Goal: Task Accomplishment & Management: Use online tool/utility

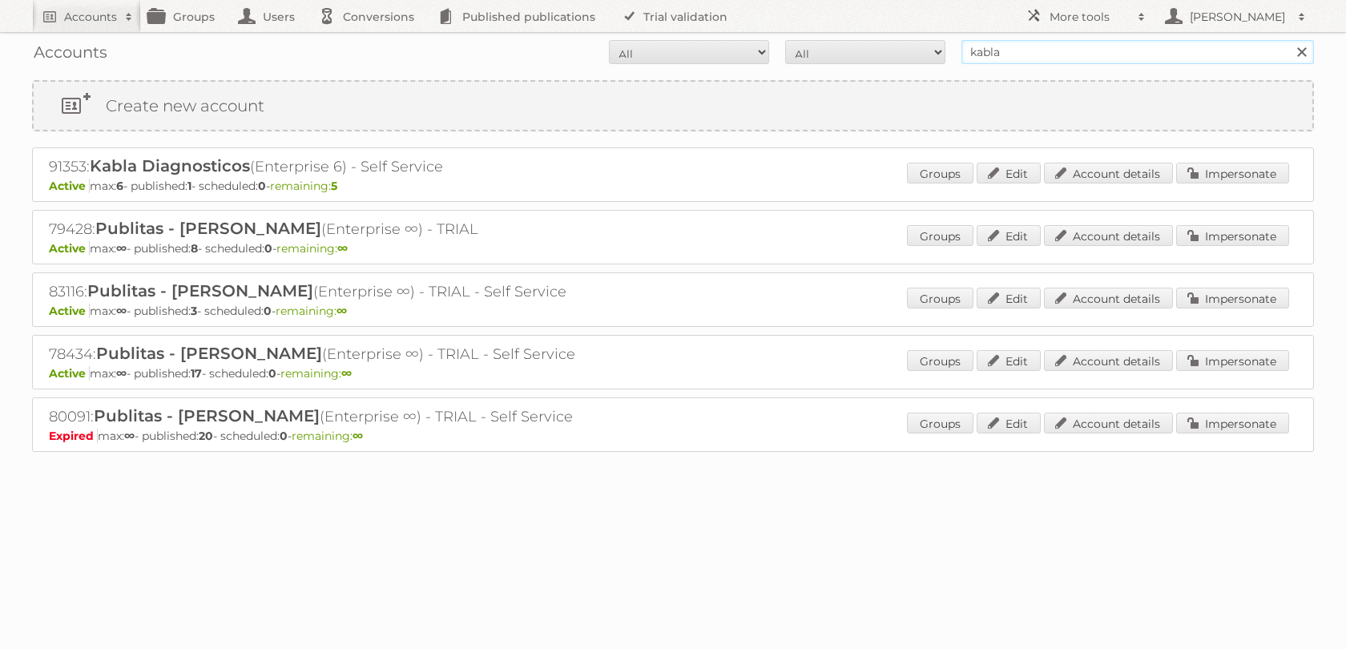
click at [993, 46] on input "kabla" at bounding box center [1138, 52] width 353 height 24
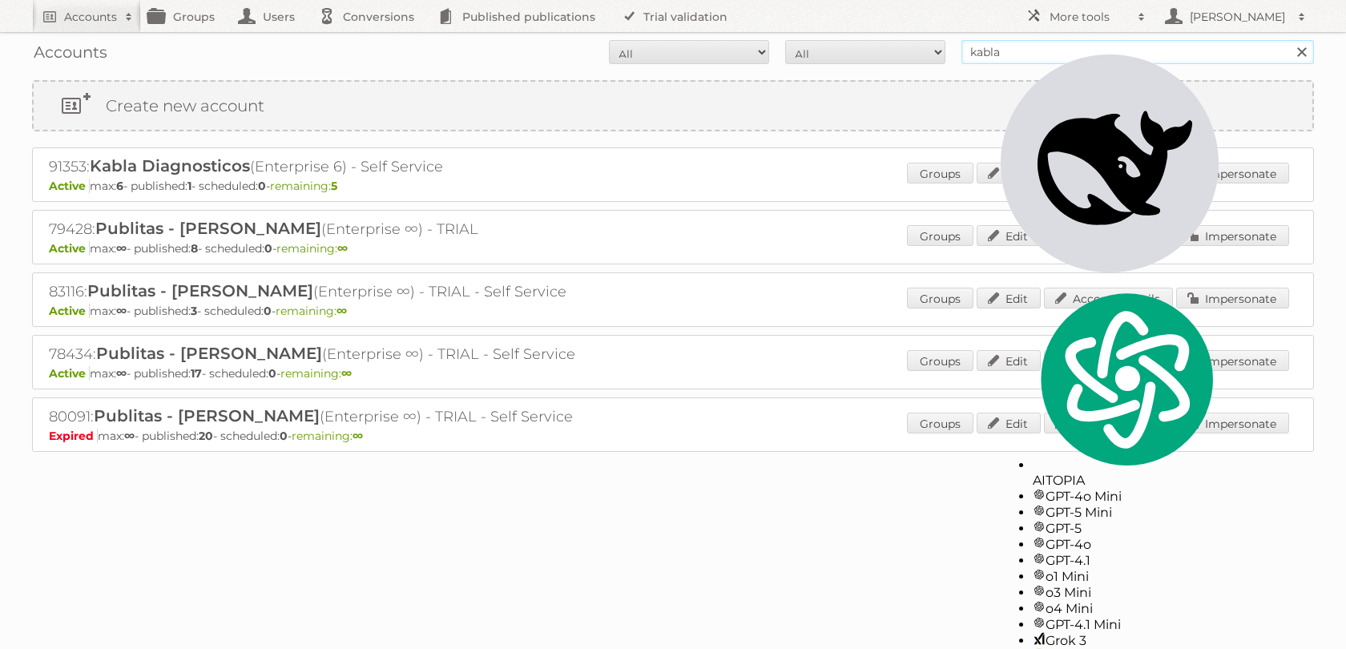
click at [993, 46] on input "kabla" at bounding box center [1138, 52] width 353 height 24
click at [640, 362] on div "78434: Publitas - [PERSON_NAME] (Enterprise ∞) - TRIAL - Self Service Active ma…" at bounding box center [673, 362] width 1282 height 54
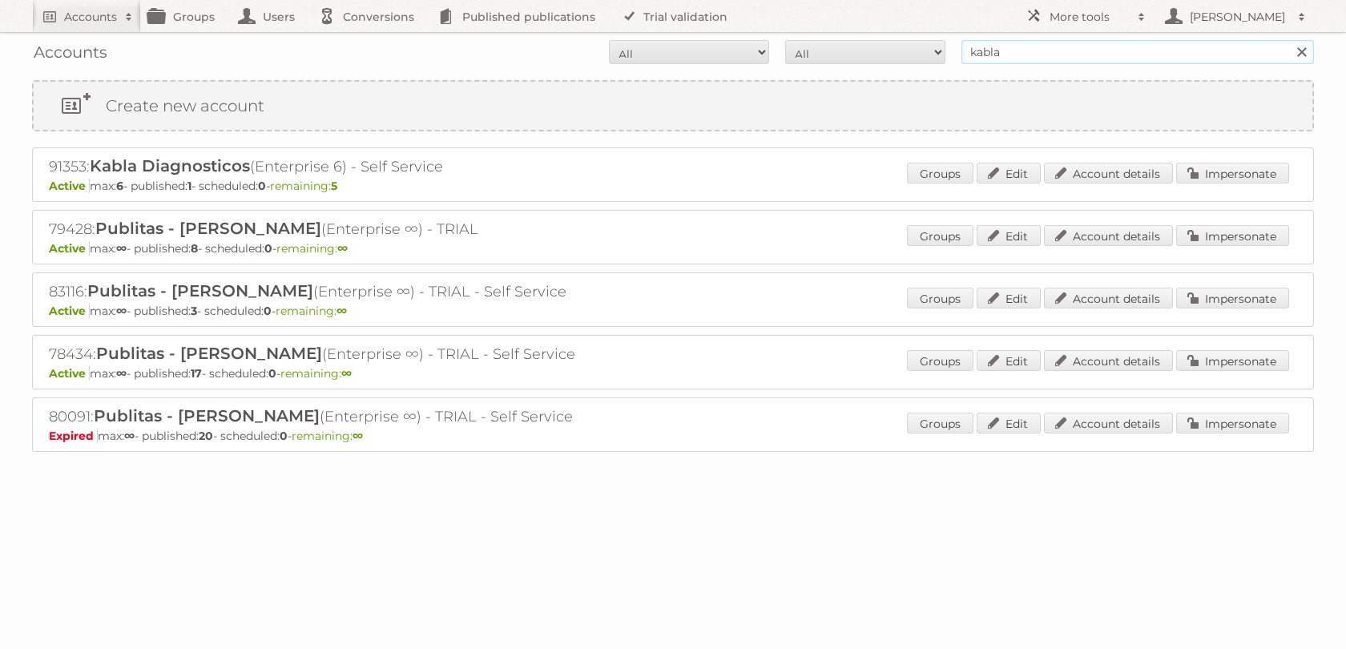
click at [975, 46] on input "kabla" at bounding box center [1138, 52] width 353 height 24
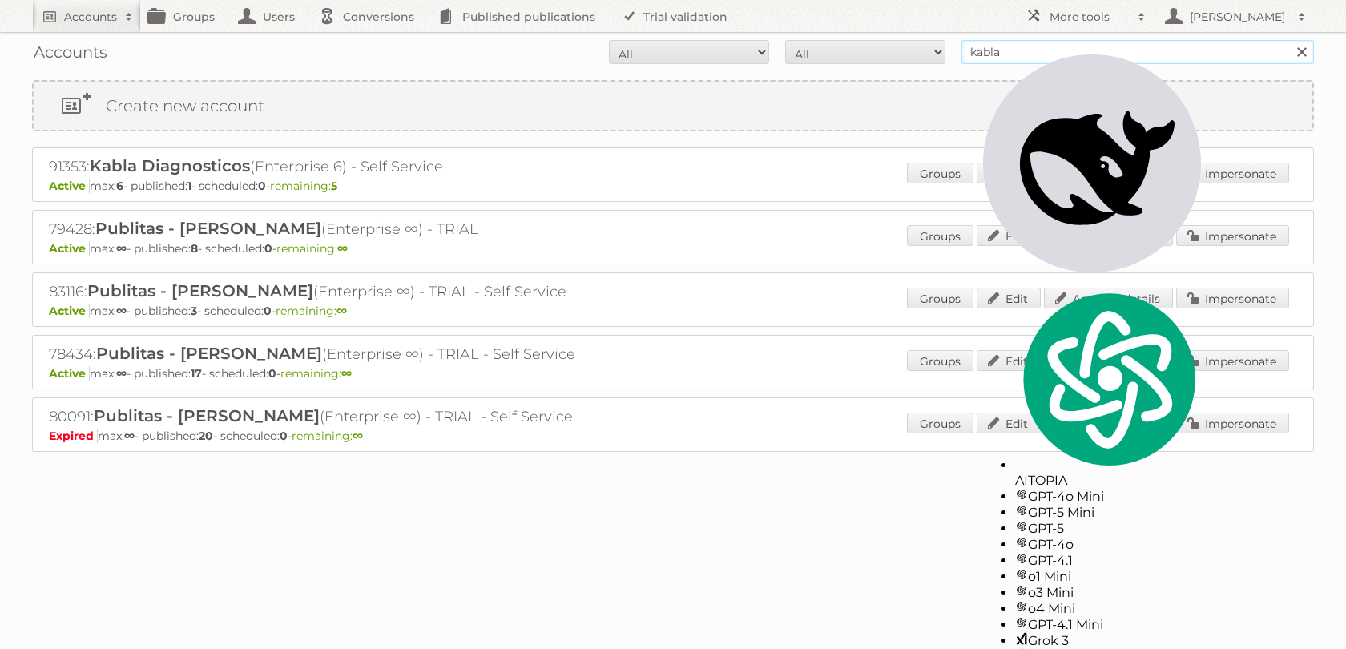
click at [975, 46] on input "kabla" at bounding box center [1138, 52] width 353 height 24
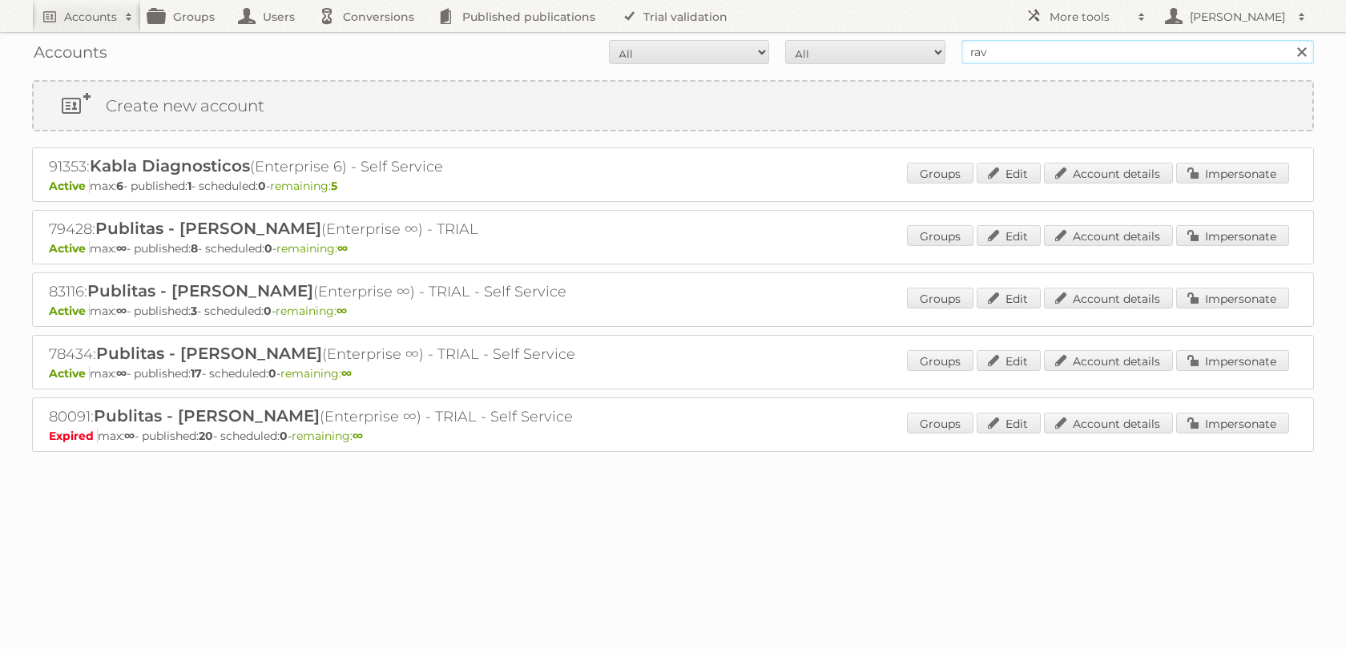
type input "ravensburger"
click at [1289, 40] on input "Search" at bounding box center [1301, 52] width 24 height 24
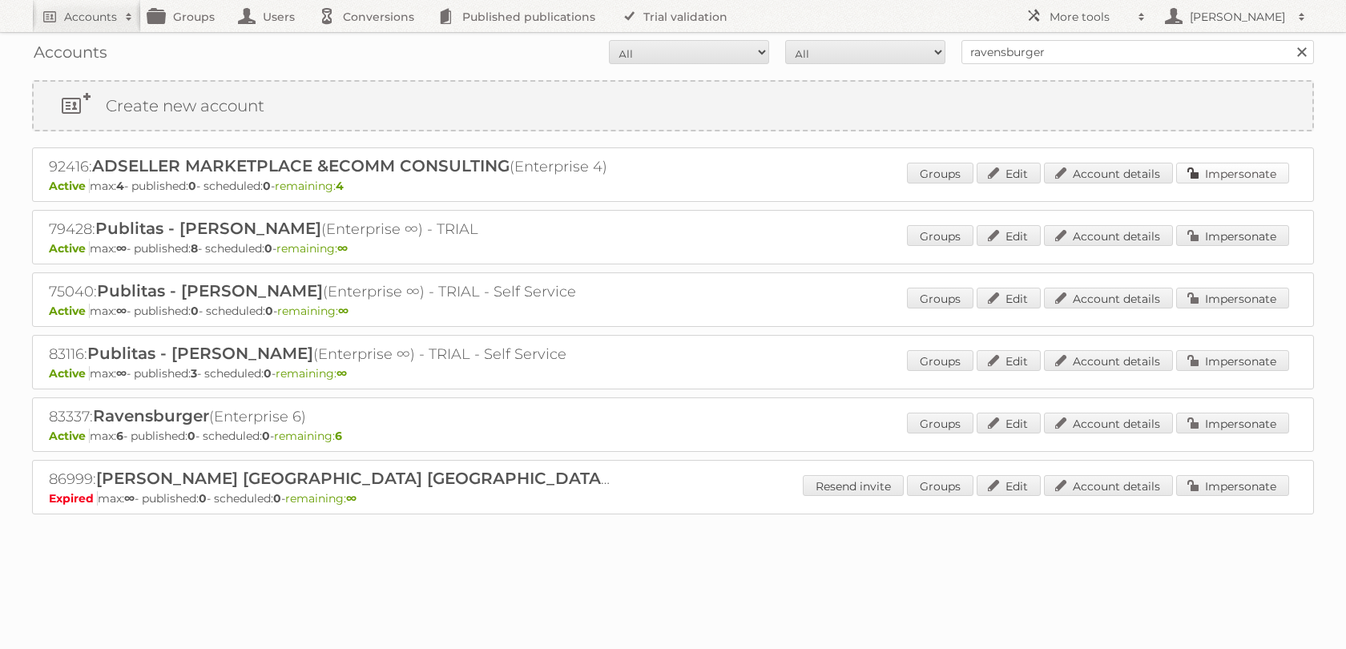
click at [1237, 168] on link "Impersonate" at bounding box center [1232, 173] width 113 height 21
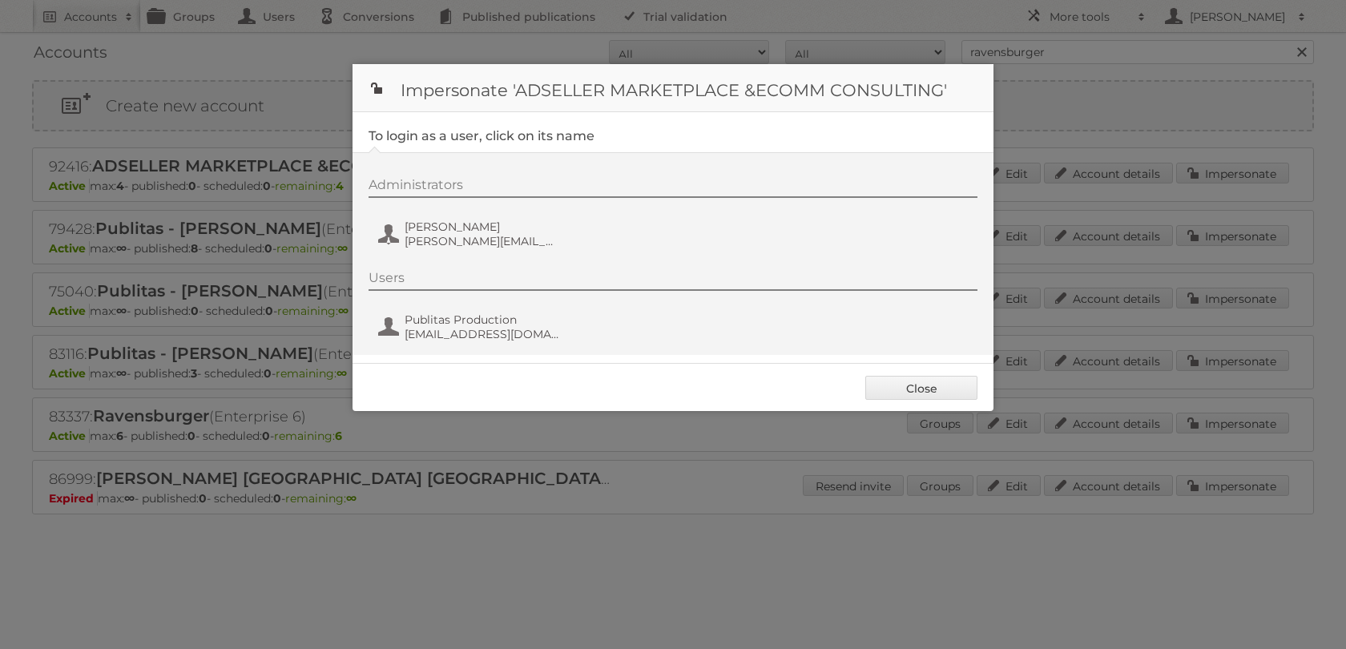
click at [475, 268] on div "Administrators Rocio Ochoa rocio.ochoa@ravensburger.com Users Publitas Producti…" at bounding box center [673, 253] width 641 height 203
click at [475, 254] on div "Administrators Rocio Ochoa rocio.ochoa@ravensburger.com" at bounding box center [681, 215] width 625 height 77
click at [414, 254] on div "Administrators Rocio Ochoa rocio.ochoa@ravensburger.com" at bounding box center [681, 215] width 625 height 77
click at [420, 234] on span "Rocio Ochoa" at bounding box center [482, 227] width 155 height 14
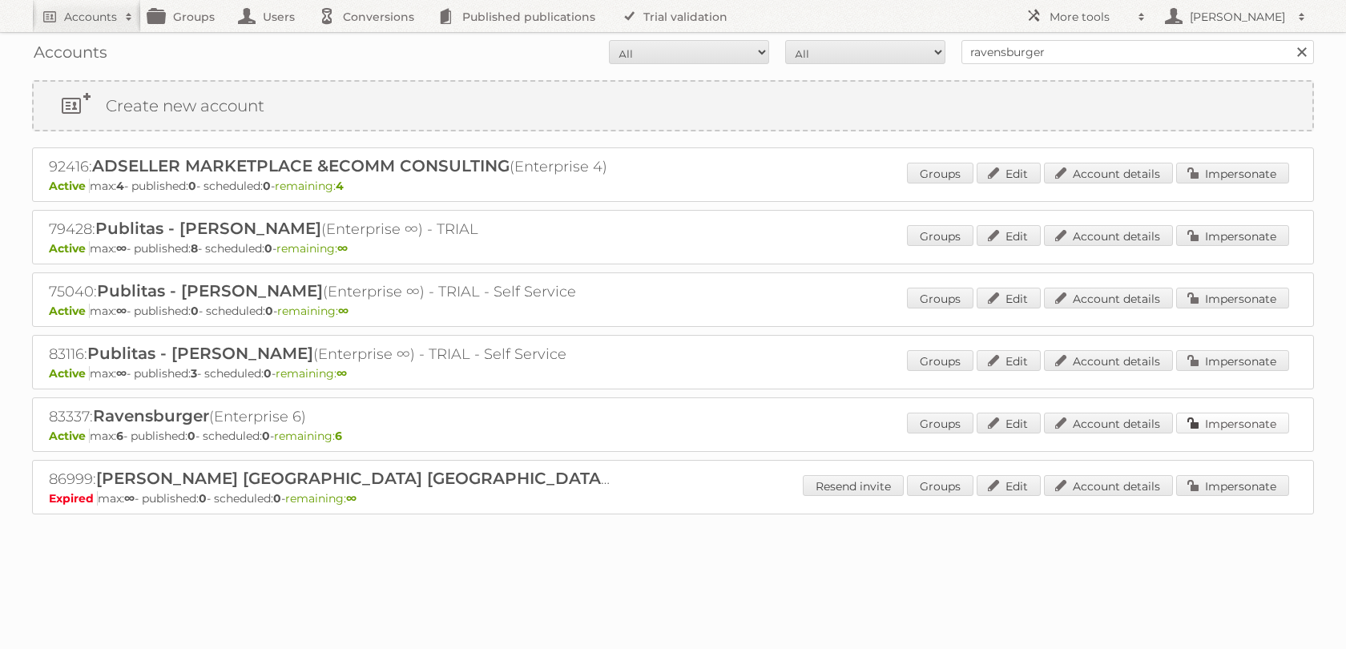
click at [1197, 434] on link "Impersonate" at bounding box center [1232, 423] width 113 height 21
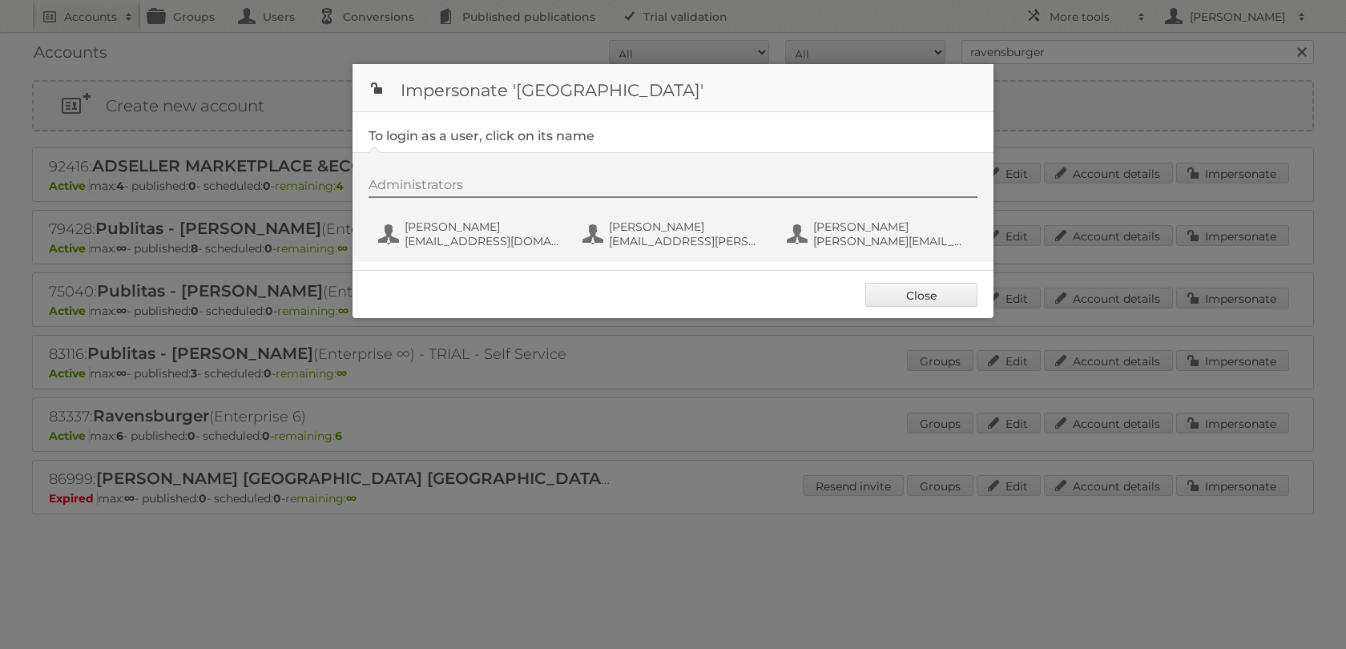
click at [656, 213] on div "Administrators Bill Geenen bill@billgeenen.com Phil Wrzesinski phil.wrzesinski@…" at bounding box center [681, 215] width 625 height 77
click at [651, 239] on span "phil.wrzesinski@ravensburger.com" at bounding box center [686, 241] width 155 height 14
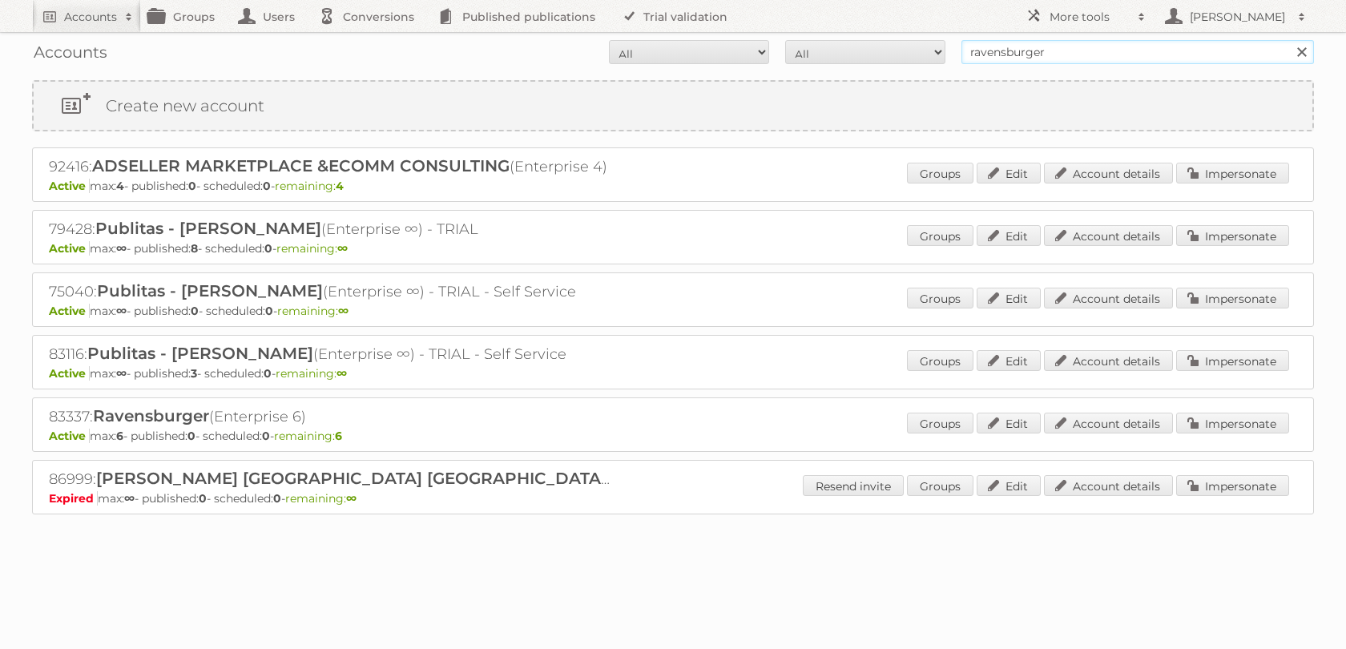
click at [982, 50] on input "ravensburger" at bounding box center [1138, 52] width 353 height 24
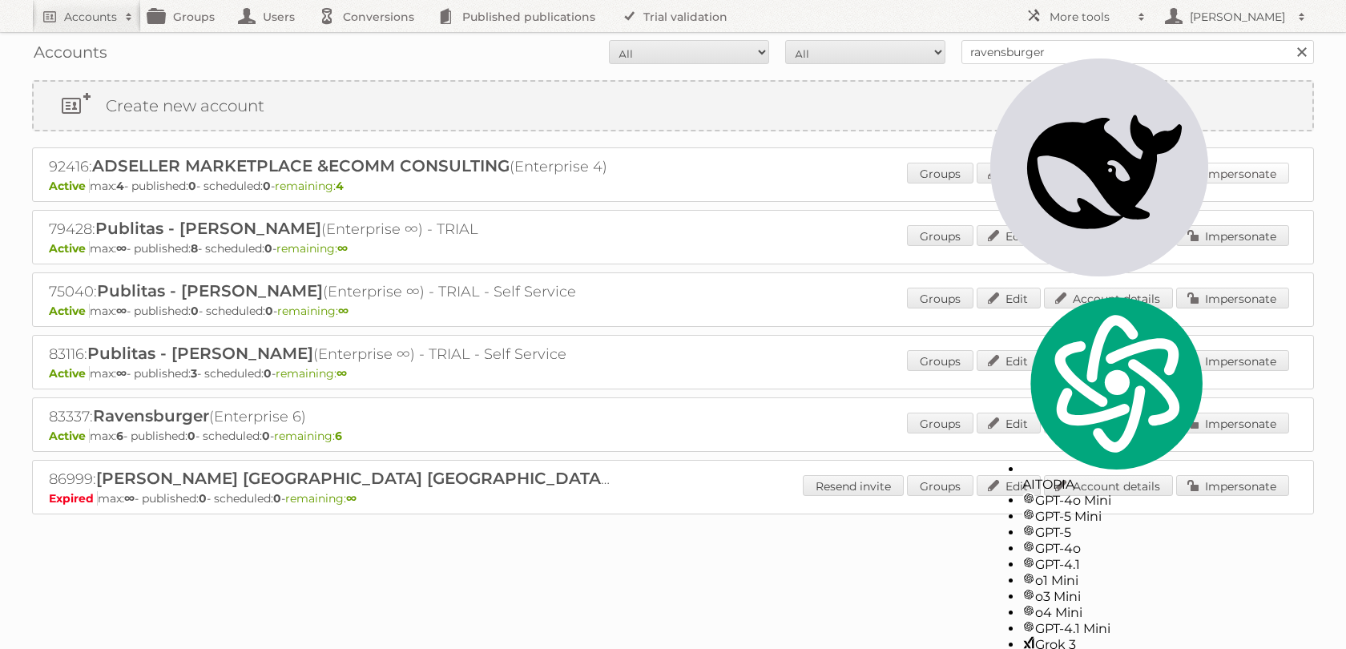
click at [1204, 167] on link "Impersonate" at bounding box center [1232, 173] width 113 height 21
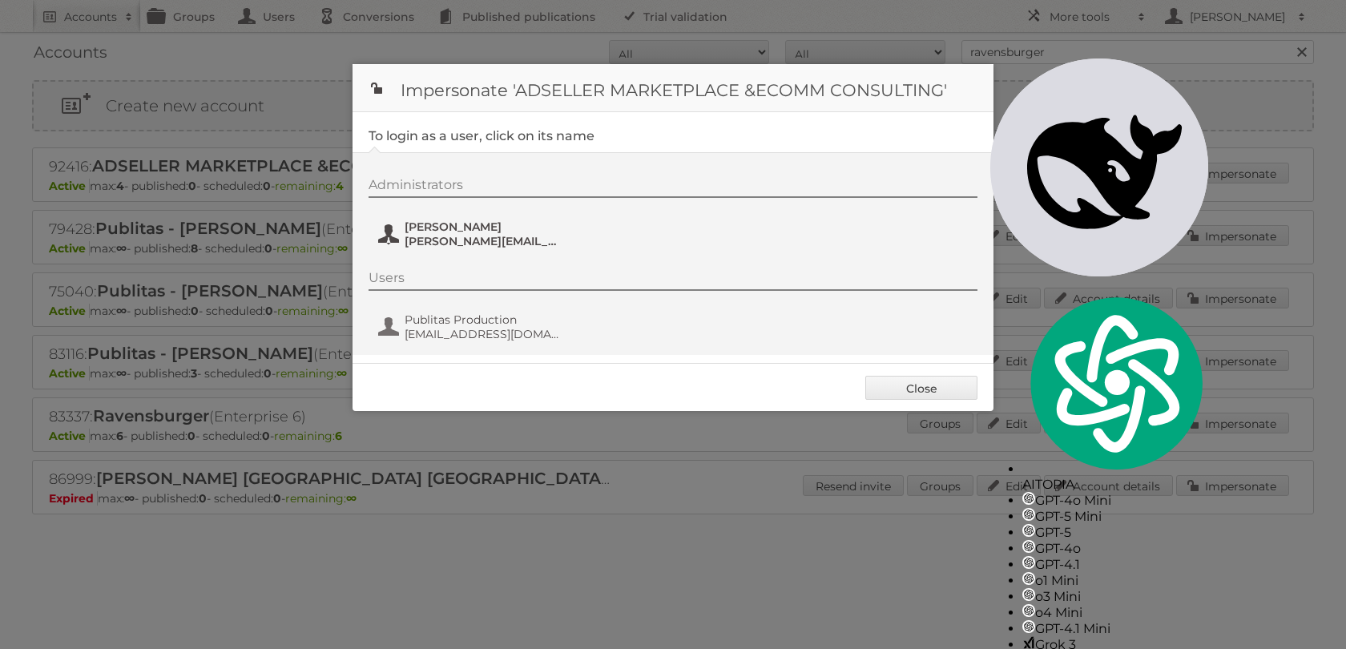
click at [510, 239] on span "rocio.ochoa@ravensburger.com" at bounding box center [482, 241] width 155 height 14
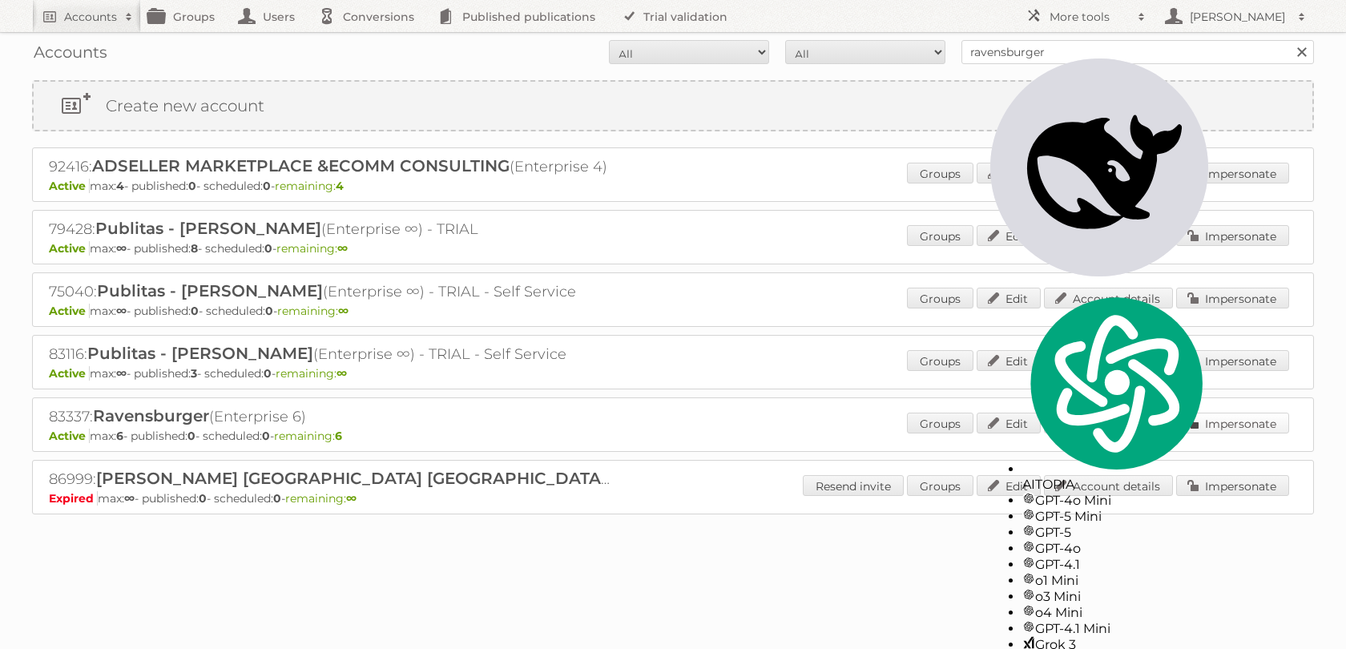
click at [1242, 434] on link "Impersonate" at bounding box center [1232, 423] width 113 height 21
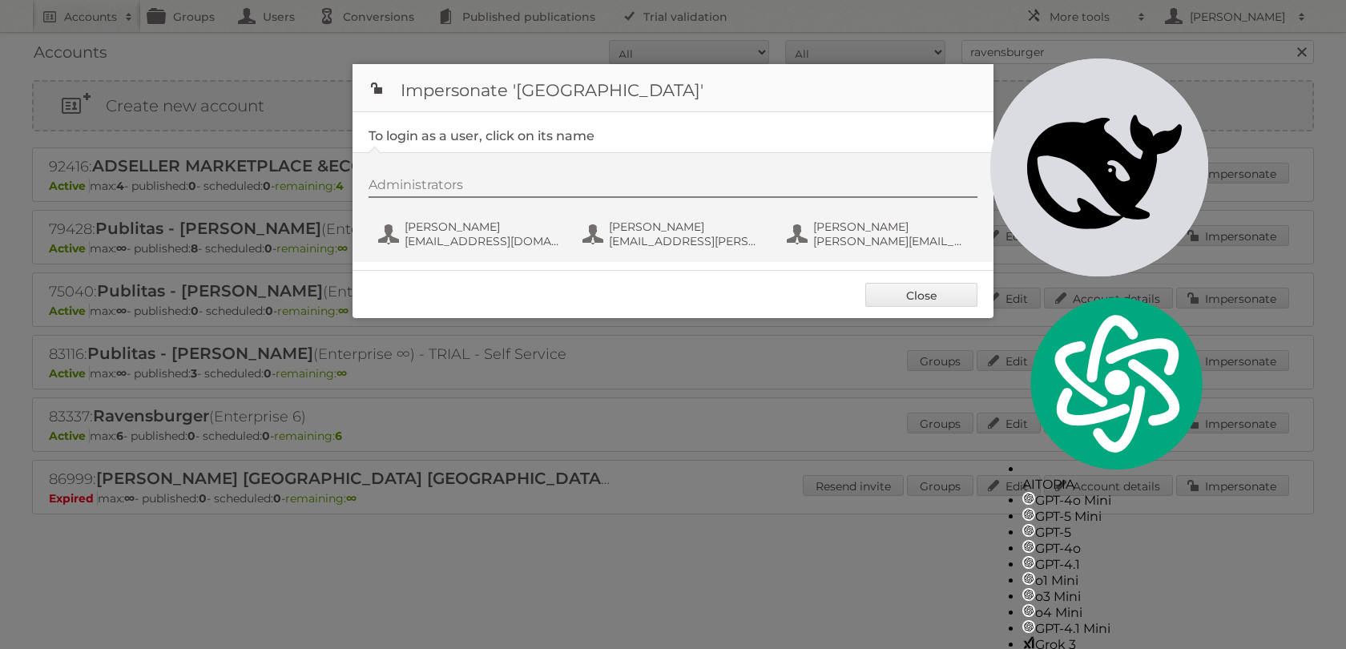
click at [664, 215] on div "Administrators Bill Geenen bill@billgeenen.com Phil Wrzesinski phil.wrzesinski@…" at bounding box center [681, 215] width 625 height 77
click at [659, 234] on span "Phil Wrzesinski" at bounding box center [686, 227] width 155 height 14
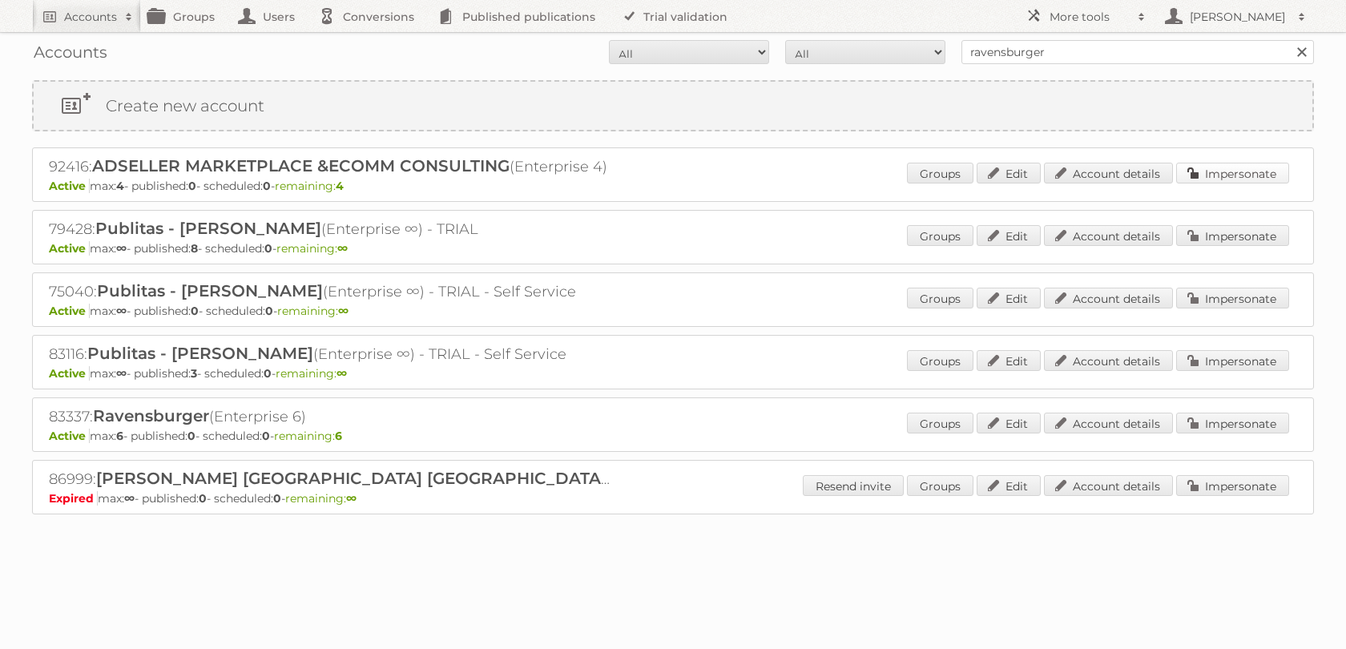
click at [1210, 168] on link "Impersonate" at bounding box center [1232, 173] width 113 height 21
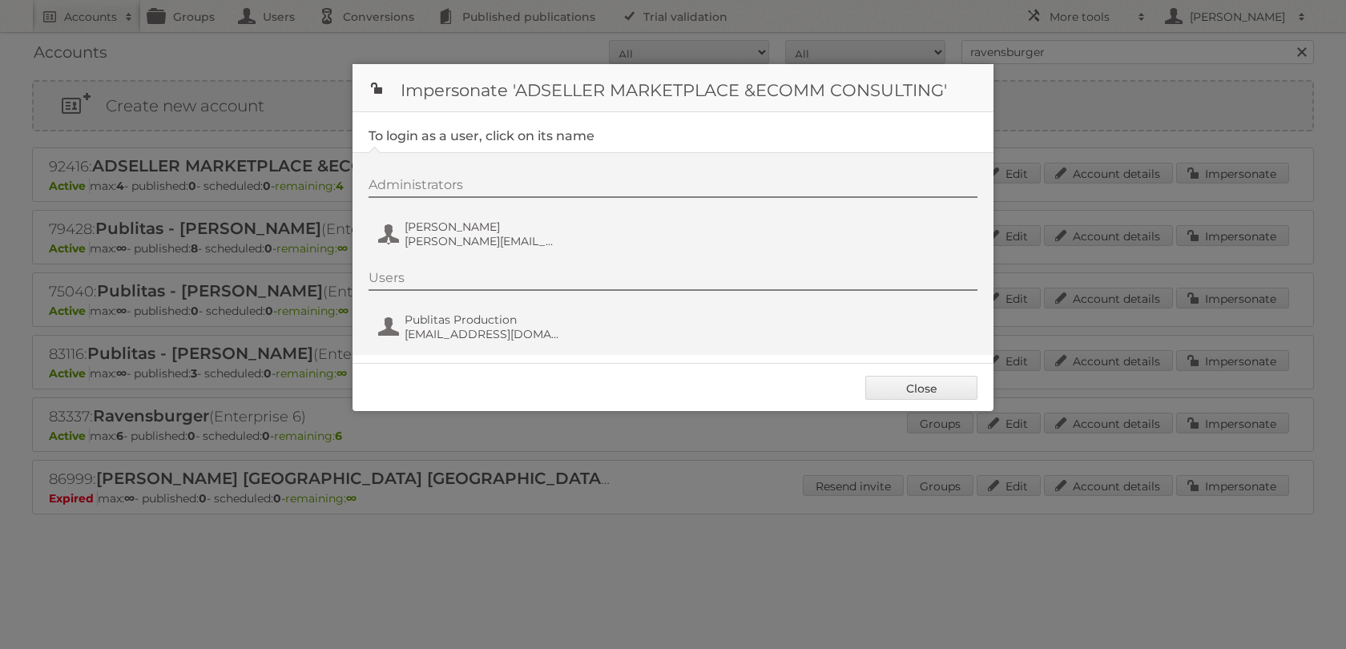
click at [504, 254] on div "Administrators Rocio Ochoa rocio.ochoa@ravensburger.com" at bounding box center [681, 215] width 625 height 77
click at [466, 230] on span "Rocio Ochoa" at bounding box center [482, 227] width 155 height 14
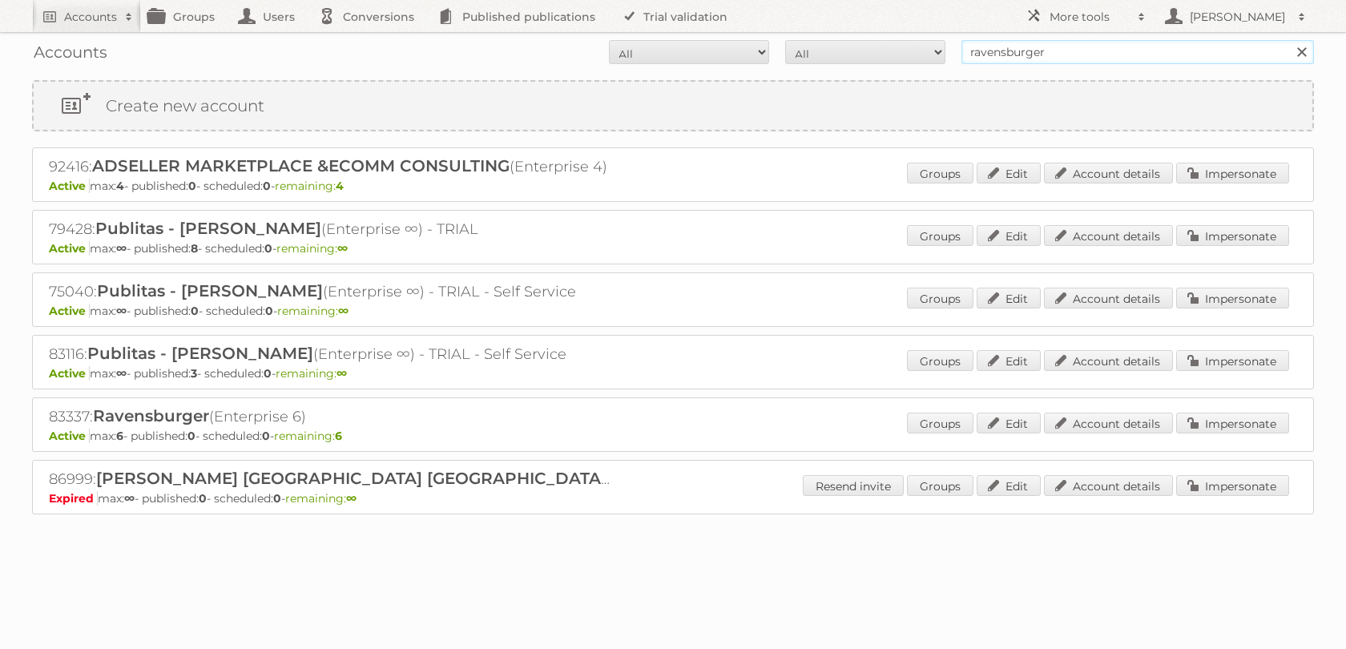
click at [1036, 50] on input "ravensburger" at bounding box center [1138, 52] width 353 height 24
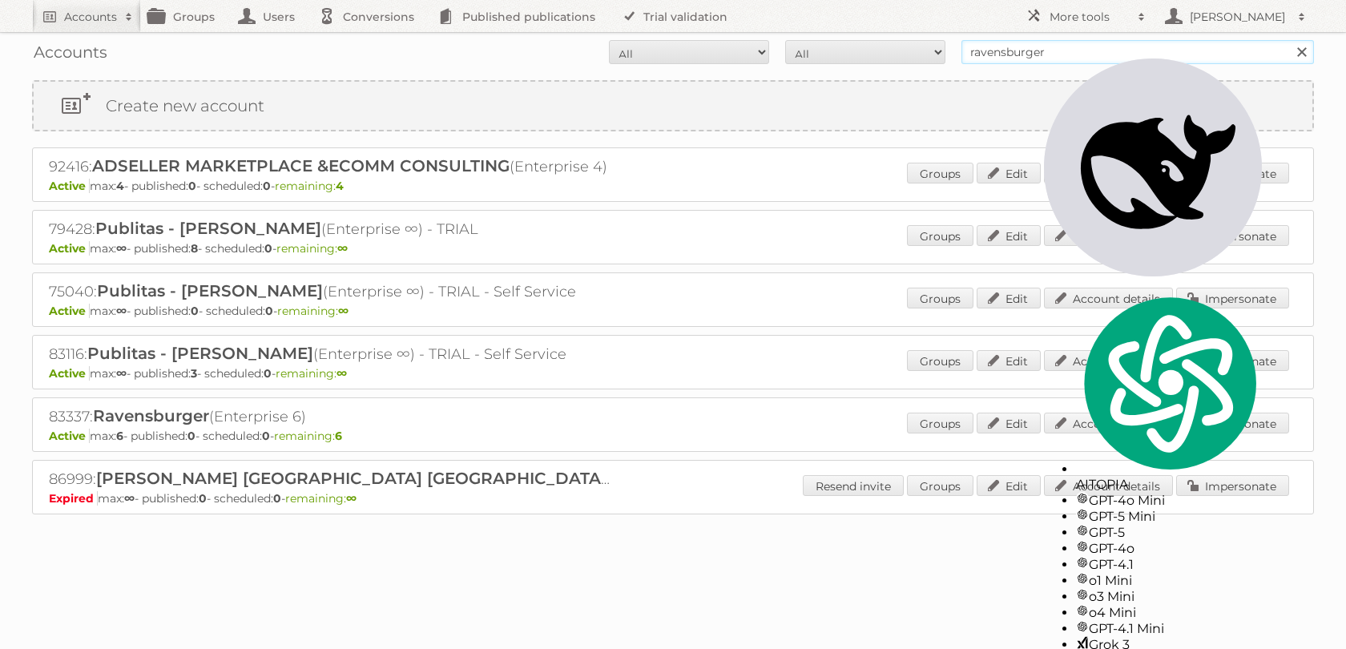
click at [1036, 50] on input "ravensburger" at bounding box center [1138, 52] width 353 height 24
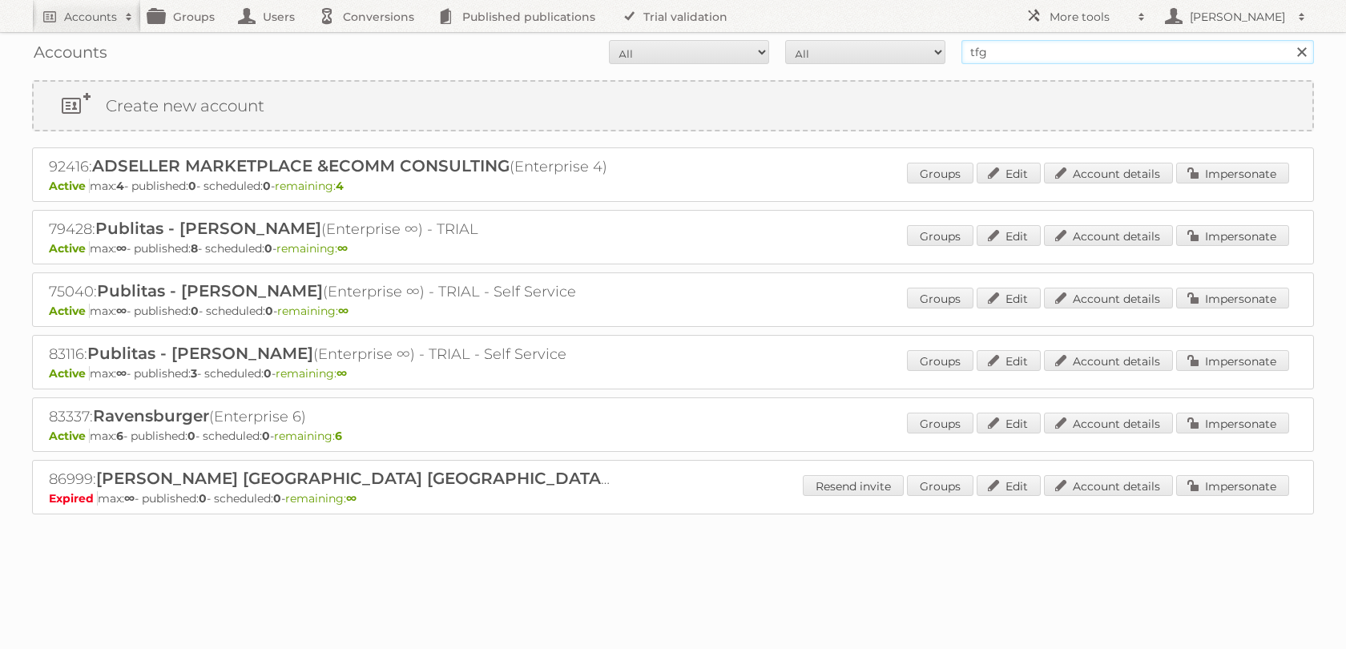
type input "tfg"
click at [1289, 40] on input "Search" at bounding box center [1301, 52] width 24 height 24
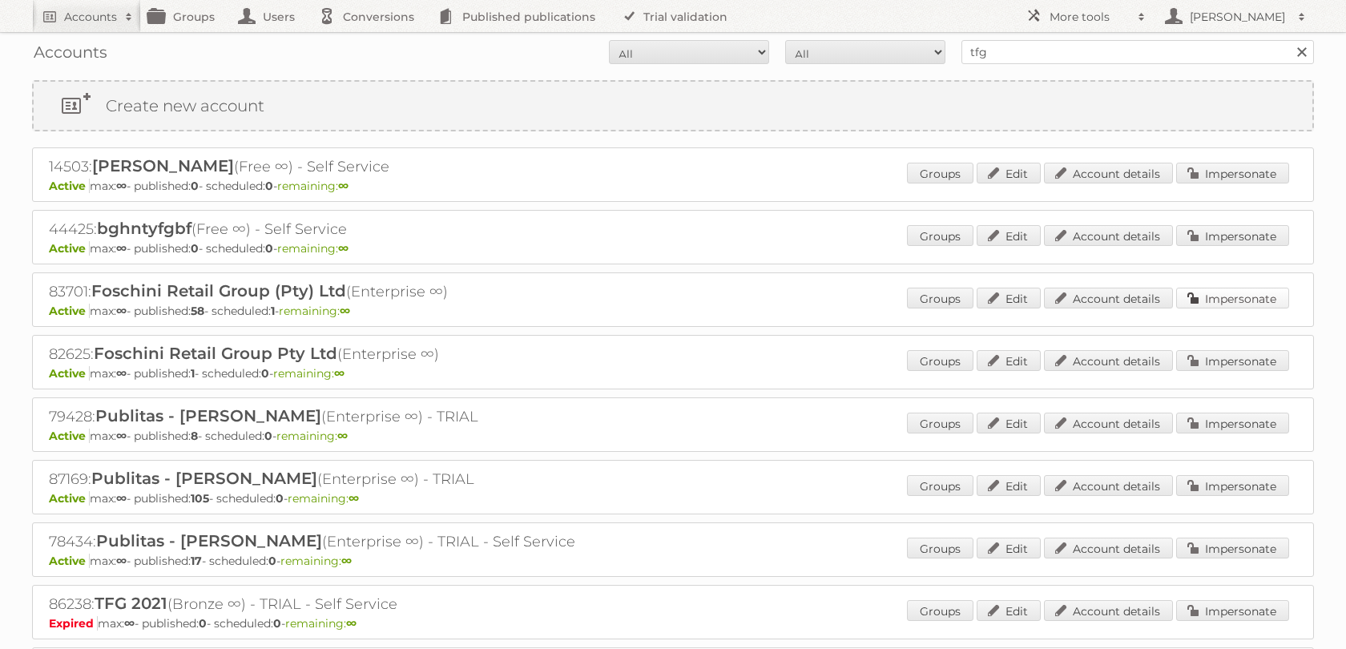
click at [1194, 309] on link "Impersonate" at bounding box center [1232, 298] width 113 height 21
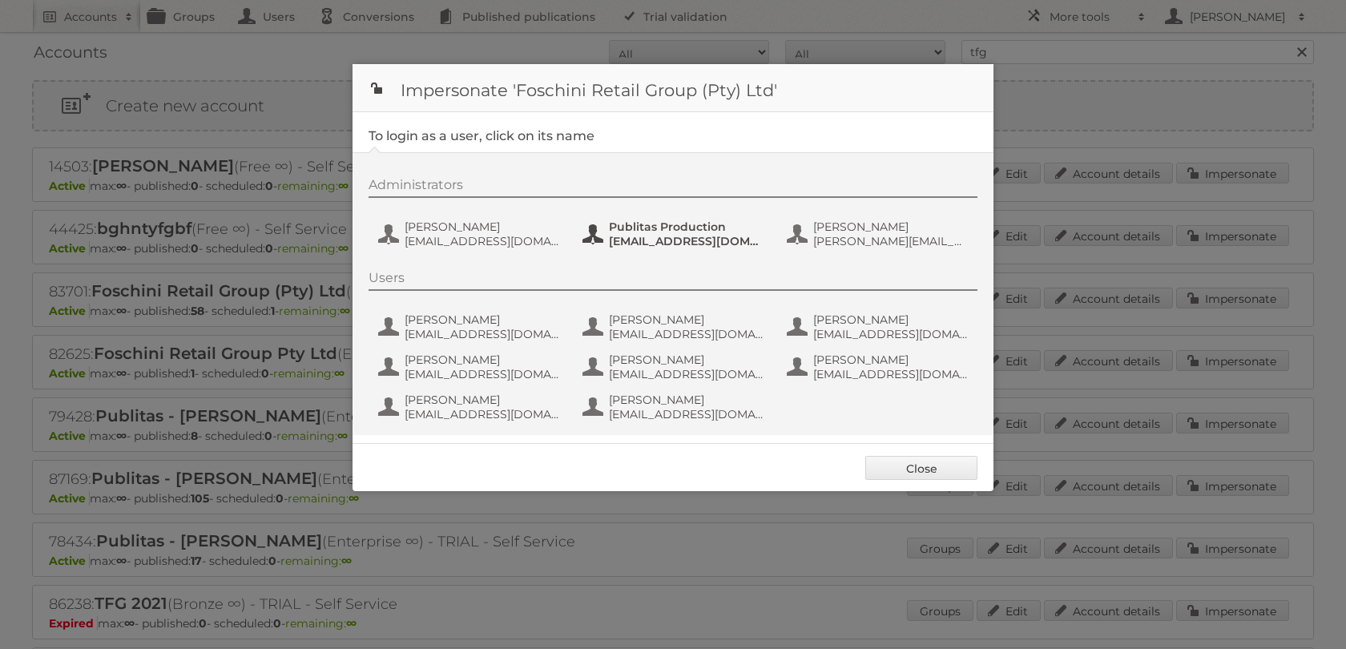
click at [671, 227] on span "Publitas Production" at bounding box center [686, 227] width 155 height 14
